Goal: Task Accomplishment & Management: Complete application form

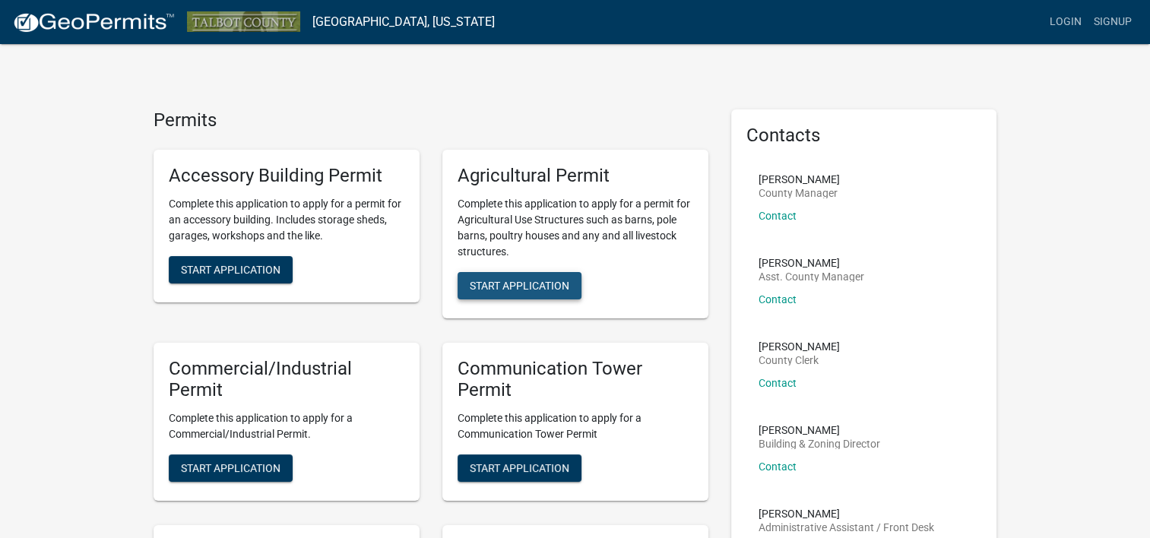
click at [492, 279] on span "Start Application" at bounding box center [520, 285] width 100 height 12
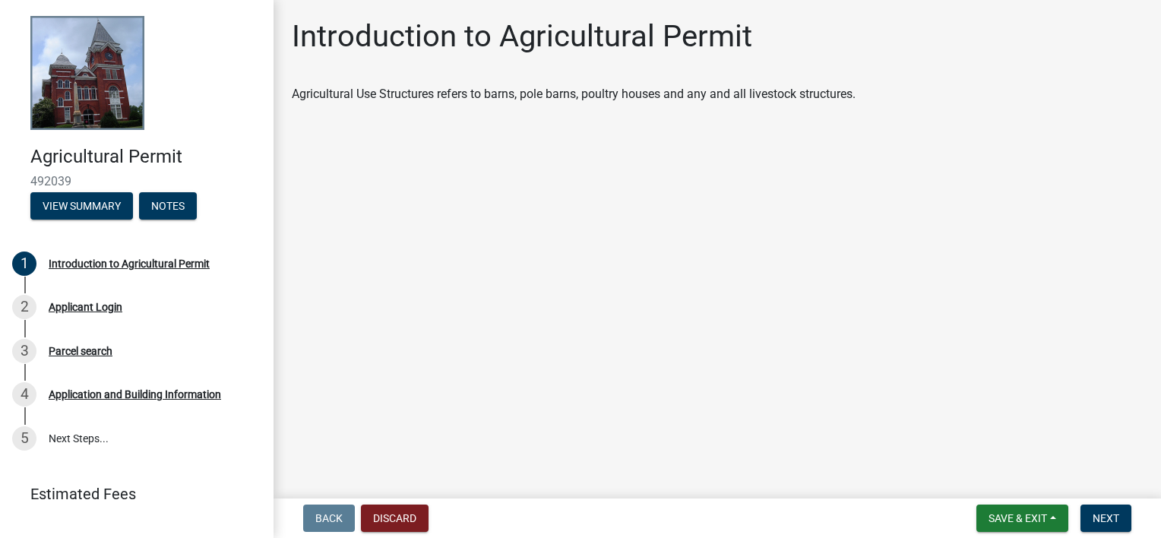
click at [736, 140] on main "Introduction to Agricultural Permit Agricultural Use Structures refers to barns…" at bounding box center [718, 246] width 888 height 492
click at [1110, 526] on button "Next" at bounding box center [1106, 518] width 51 height 27
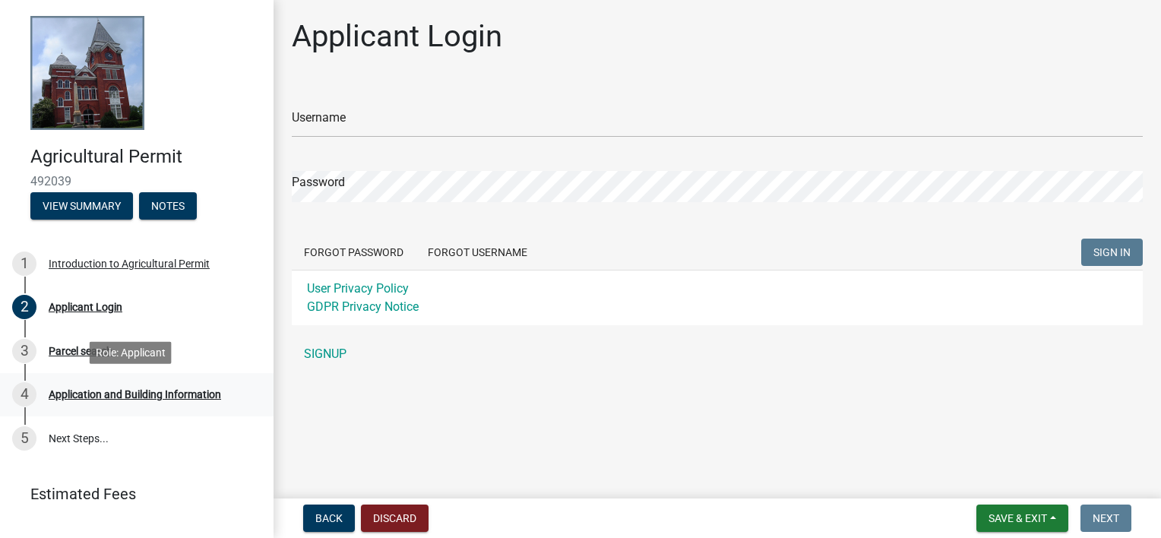
click at [128, 401] on div "4 Application and Building Information" at bounding box center [130, 394] width 237 height 24
click at [128, 400] on div "Application and Building Information" at bounding box center [135, 394] width 173 height 11
click at [82, 213] on button "View Summary" at bounding box center [81, 205] width 103 height 27
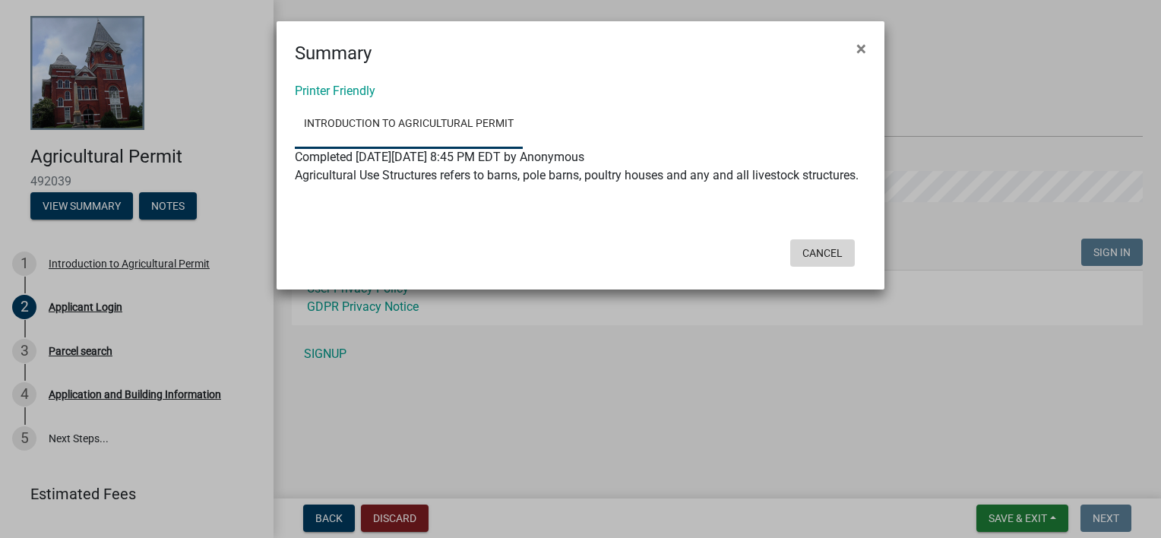
click at [821, 251] on button "Cancel" at bounding box center [822, 252] width 65 height 27
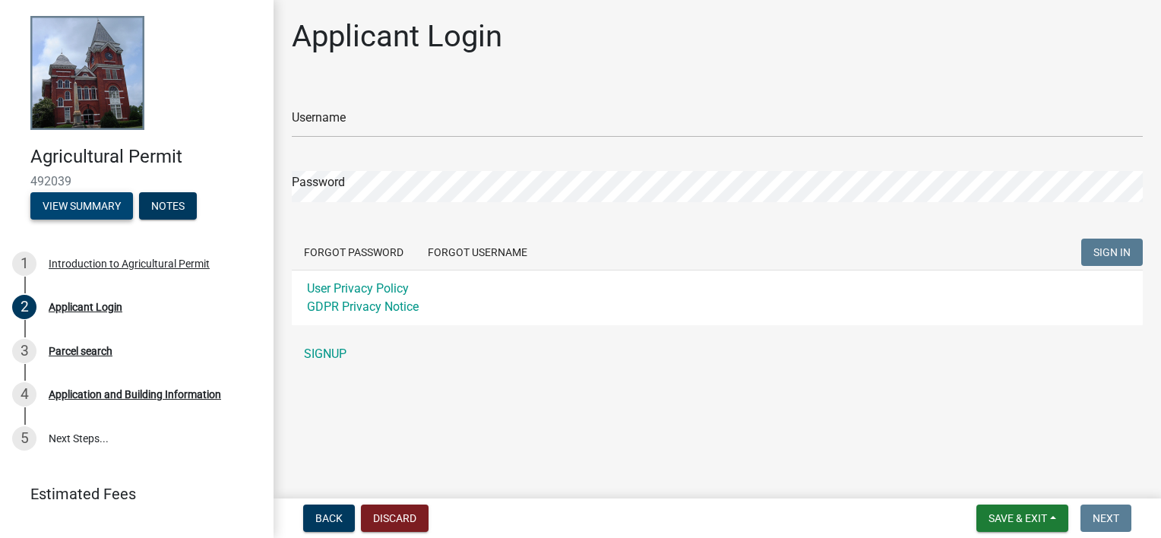
scroll to position [30, 0]
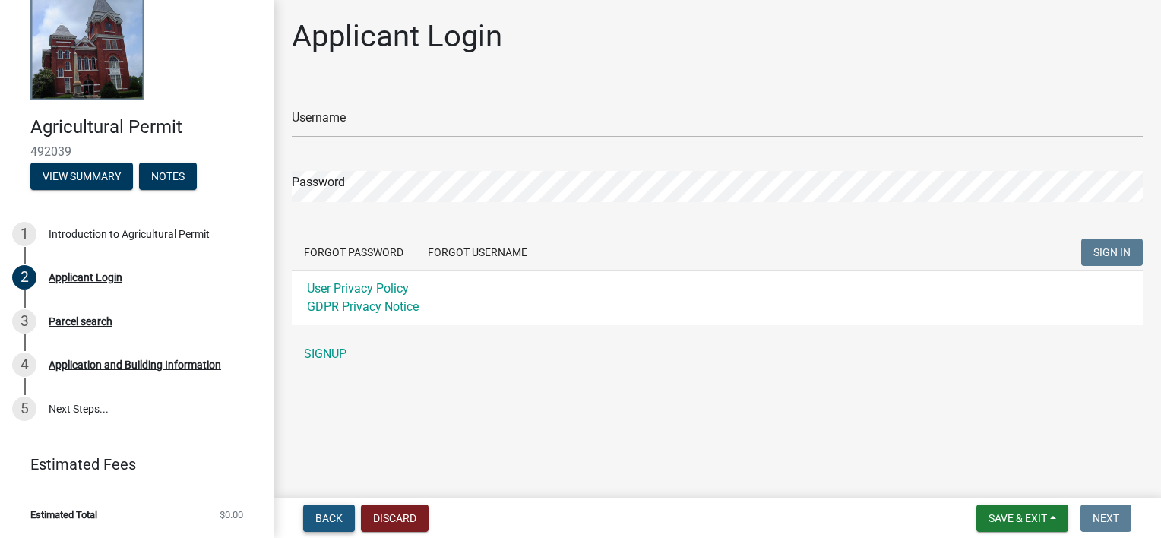
click at [340, 516] on span "Back" at bounding box center [328, 518] width 27 height 12
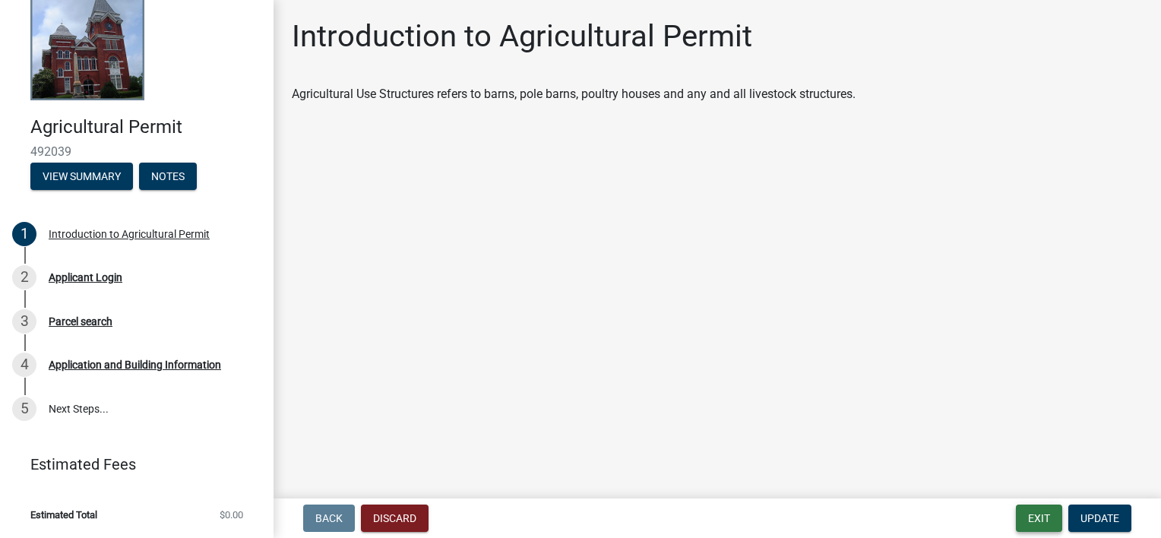
click at [1031, 518] on button "Exit" at bounding box center [1039, 518] width 46 height 27
